Goal: Information Seeking & Learning: Compare options

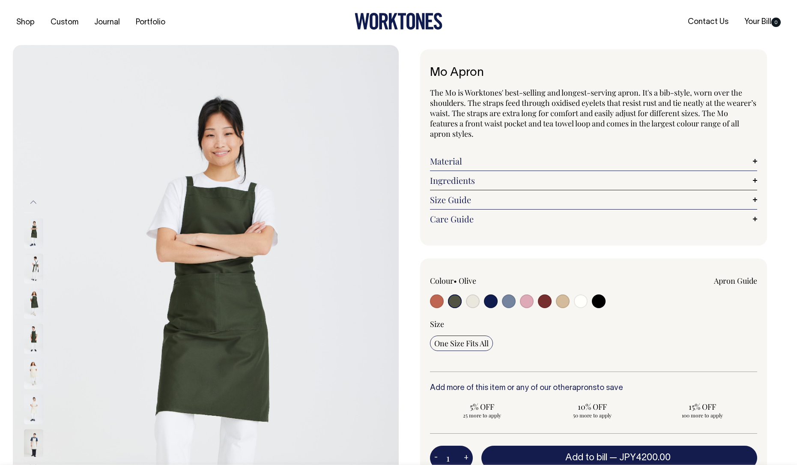
select select "Olive"
click at [455, 303] on input "radio" at bounding box center [455, 301] width 14 height 14
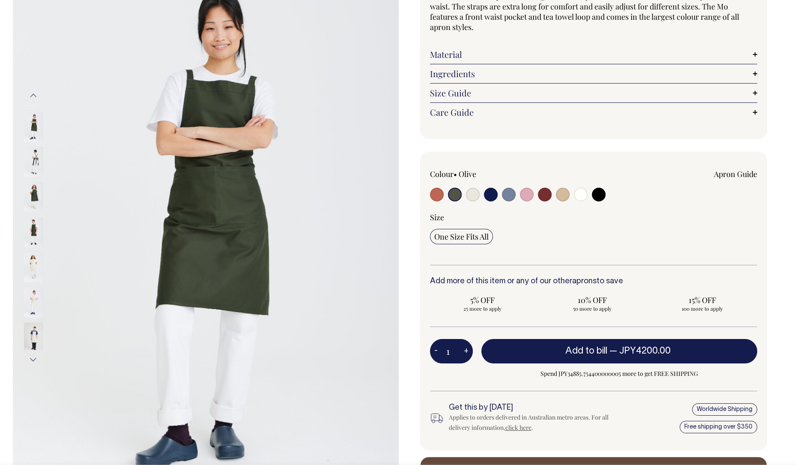
scroll to position [107, 0]
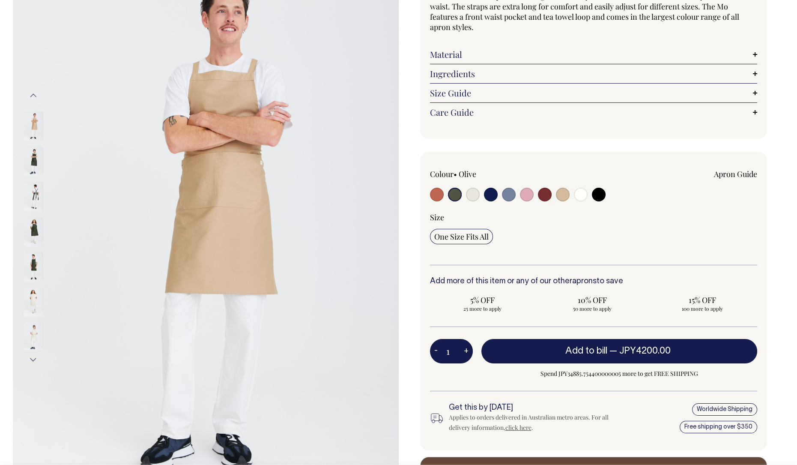
click at [453, 193] on input "radio" at bounding box center [455, 195] width 14 height 14
click at [452, 195] on input "radio" at bounding box center [455, 195] width 14 height 14
click at [437, 189] on input "radio" at bounding box center [437, 195] width 14 height 14
radio input "true"
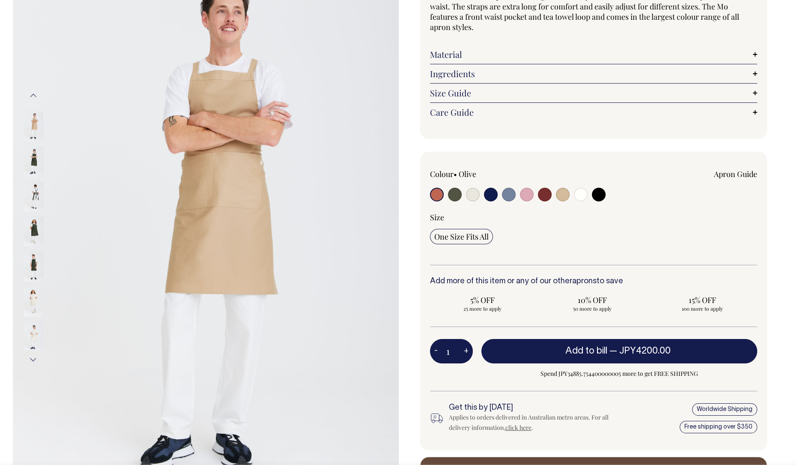
select select "Rust"
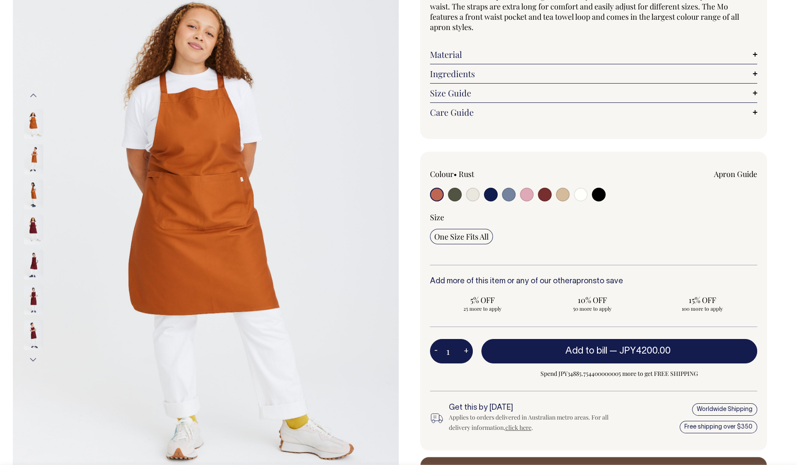
click at [453, 196] on input "radio" at bounding box center [455, 195] width 14 height 14
radio input "true"
select select "Olive"
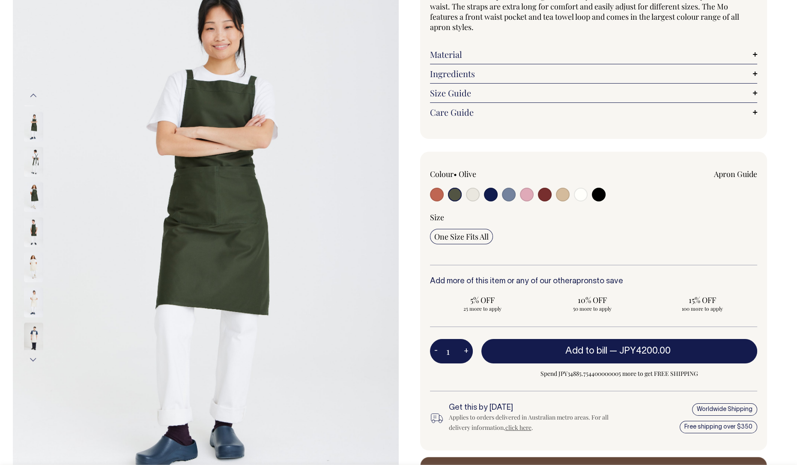
click at [473, 192] on input "radio" at bounding box center [473, 195] width 14 height 14
radio input "true"
select select "Natural"
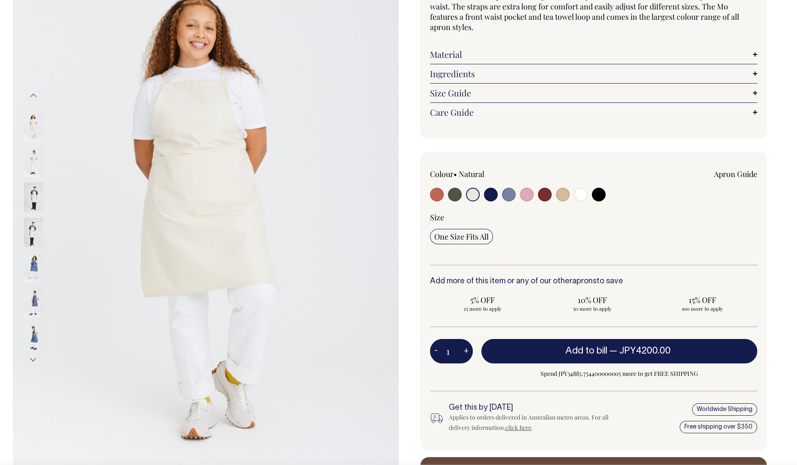
click at [557, 195] on input "radio" at bounding box center [563, 195] width 14 height 14
radio input "true"
select select "Khaki"
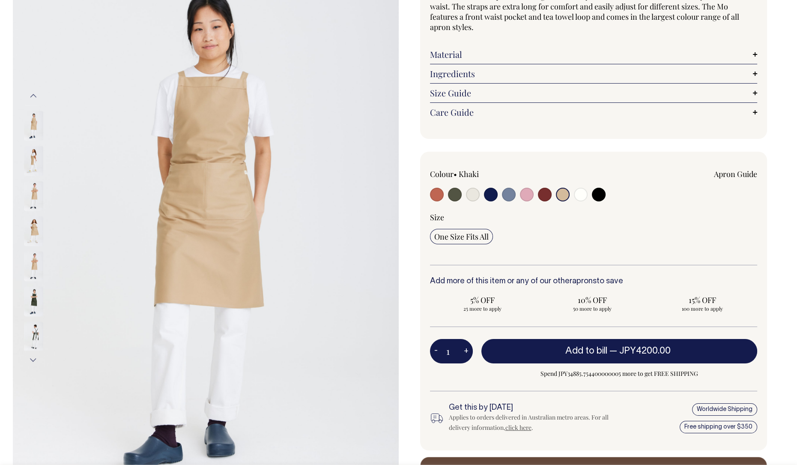
click at [578, 194] on input "radio" at bounding box center [581, 195] width 14 height 14
radio input "true"
select select "Off-White"
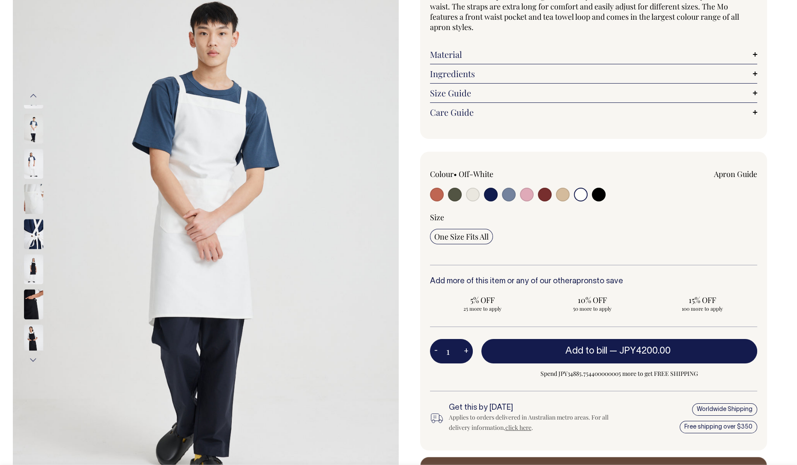
click at [593, 193] on input "radio" at bounding box center [599, 195] width 14 height 14
radio input "true"
select select "Black"
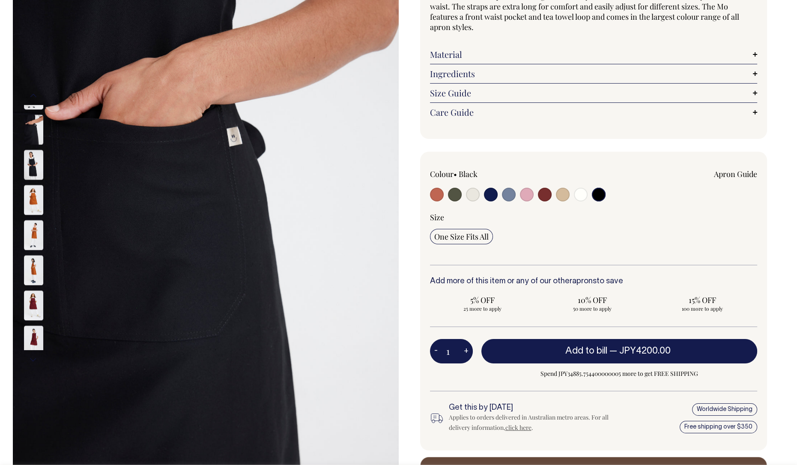
click at [529, 193] on input "radio" at bounding box center [527, 195] width 14 height 14
radio input "true"
select select "Pink"
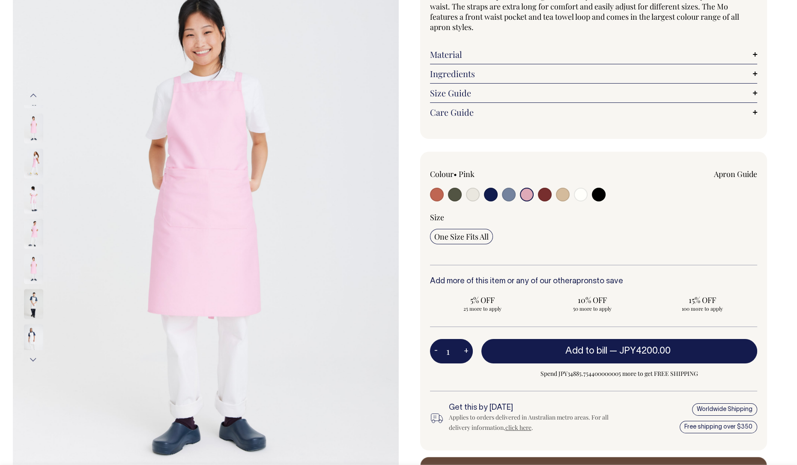
click at [508, 194] on input "radio" at bounding box center [509, 195] width 14 height 14
radio input "true"
select select "Blue/Grey"
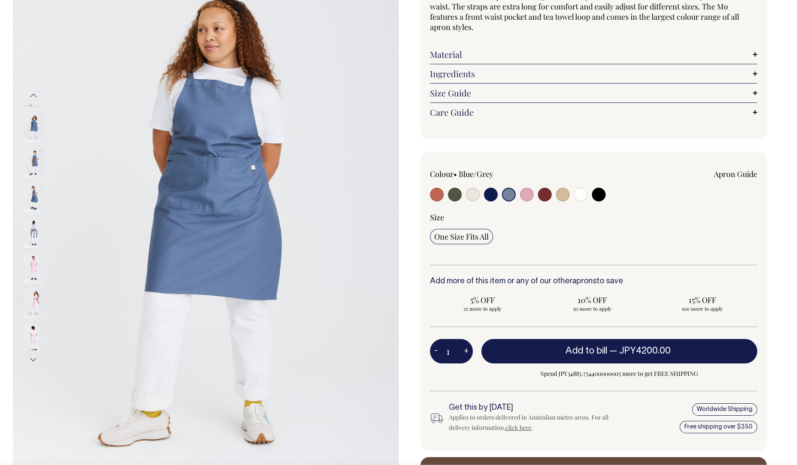
click at [488, 194] on input "radio" at bounding box center [491, 195] width 14 height 14
radio input "true"
select select "Dark Navy"
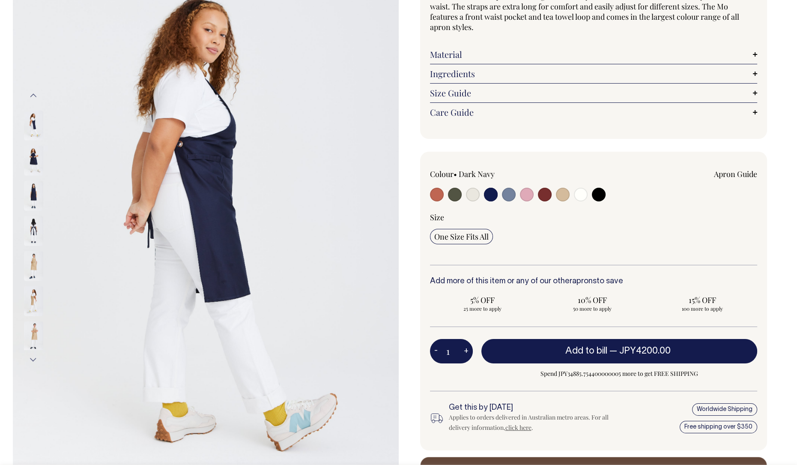
click at [470, 194] on input "radio" at bounding box center [473, 195] width 14 height 14
radio input "true"
select select "Natural"
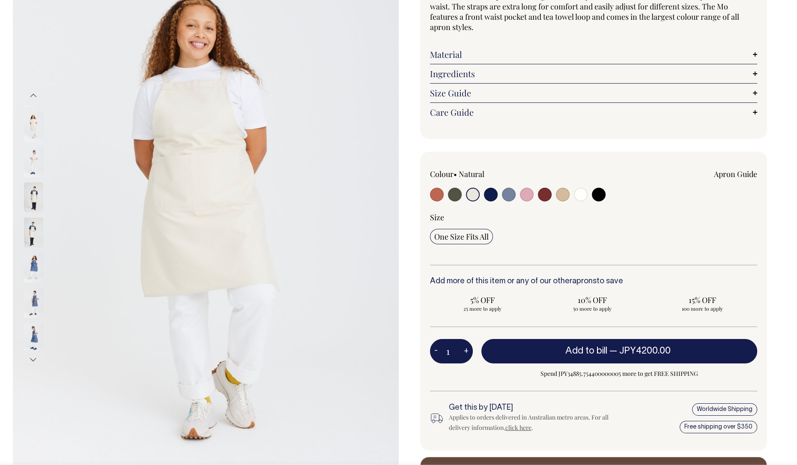
click at [449, 196] on input "radio" at bounding box center [455, 195] width 14 height 14
radio input "true"
select select "Olive"
